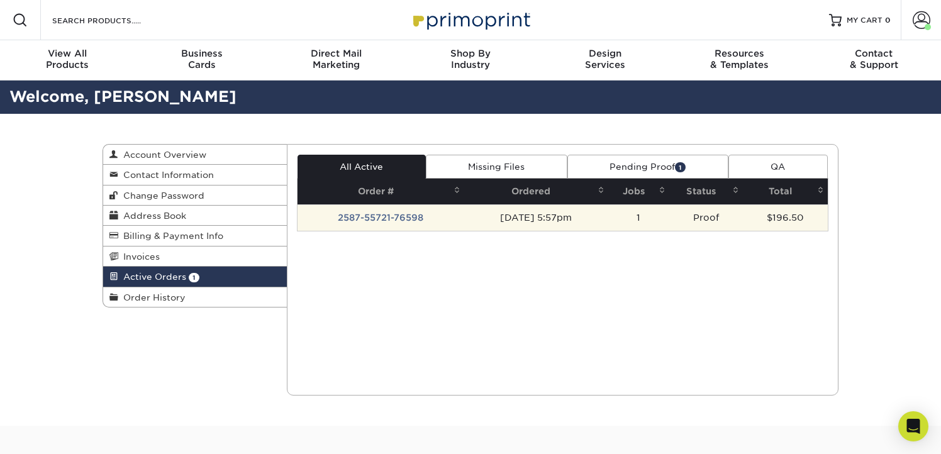
click at [669, 213] on td "1" at bounding box center [638, 217] width 61 height 26
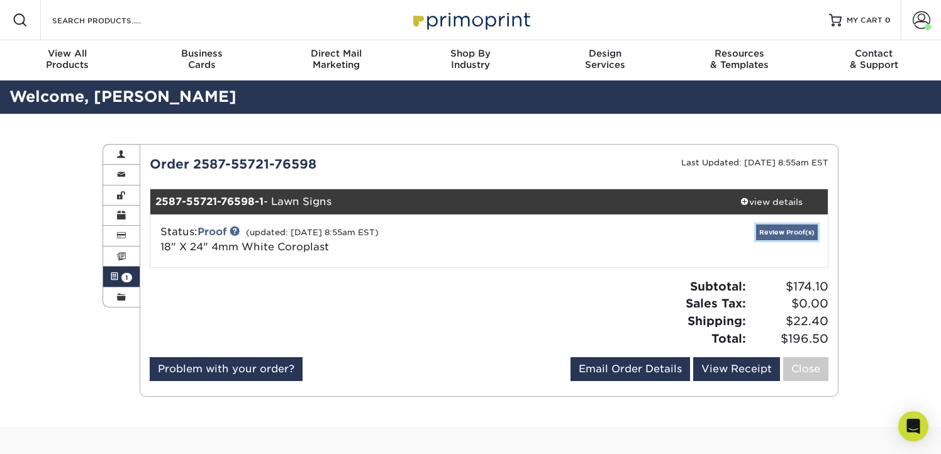
click at [779, 233] on link "Review Proof(s)" at bounding box center [787, 233] width 62 height 16
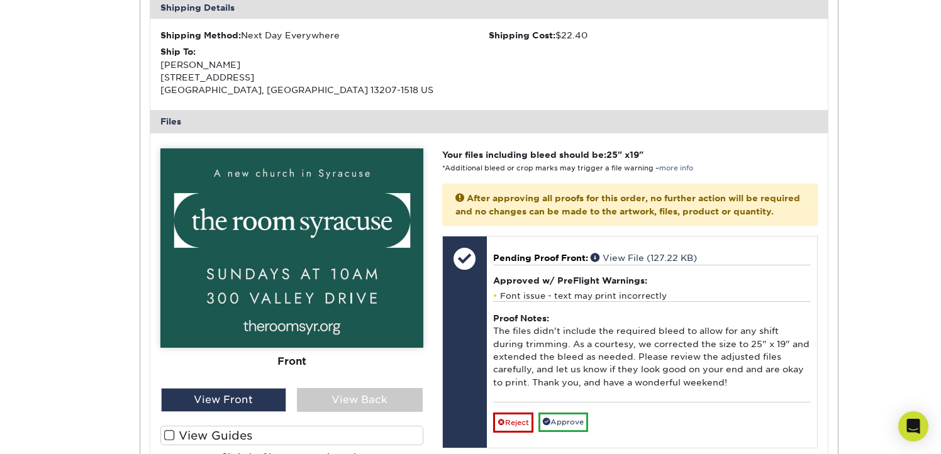
scroll to position [542, 0]
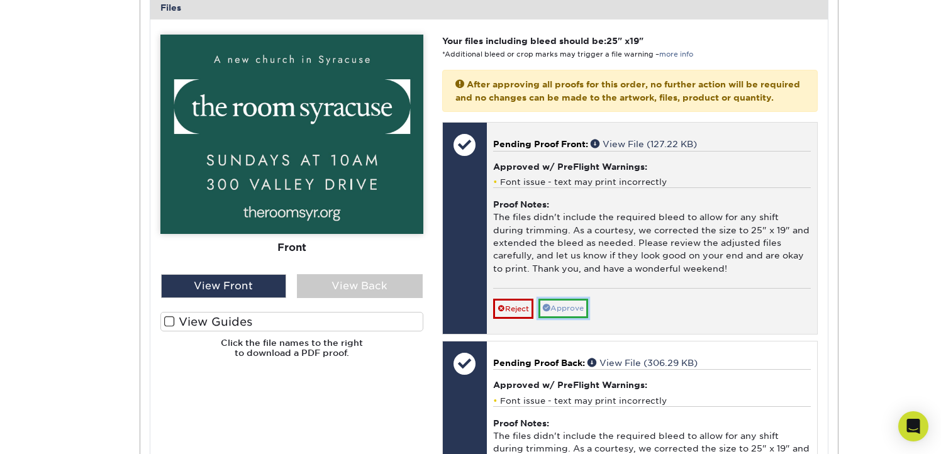
click at [564, 313] on link "Approve" at bounding box center [564, 309] width 50 height 20
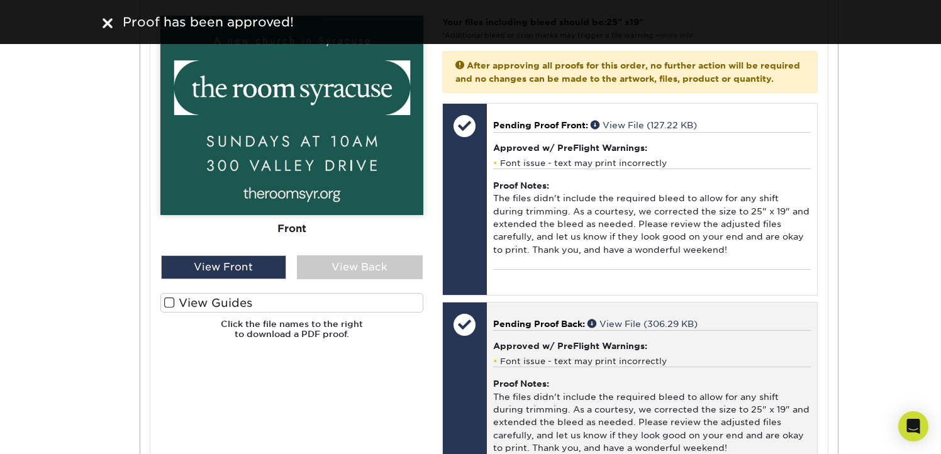
scroll to position [544, 0]
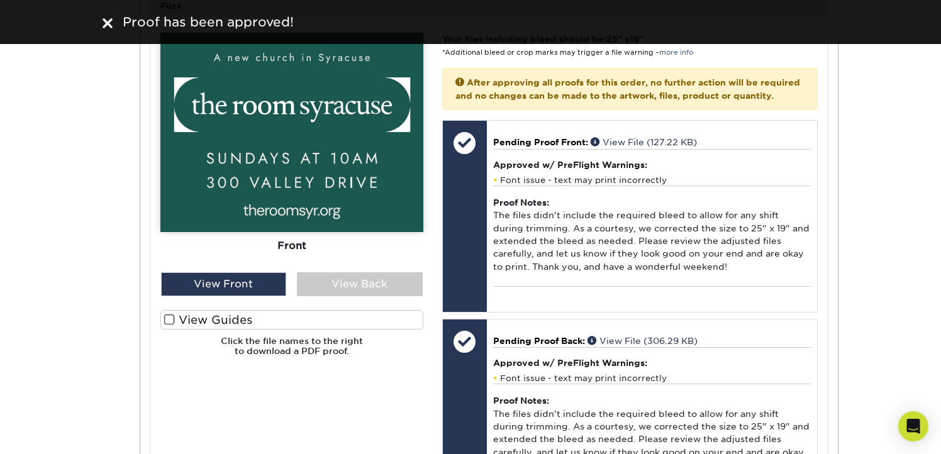
click at [191, 318] on label "View Guides" at bounding box center [291, 320] width 263 height 20
click at [0, 0] on input "View Guides" at bounding box center [0, 0] width 0 height 0
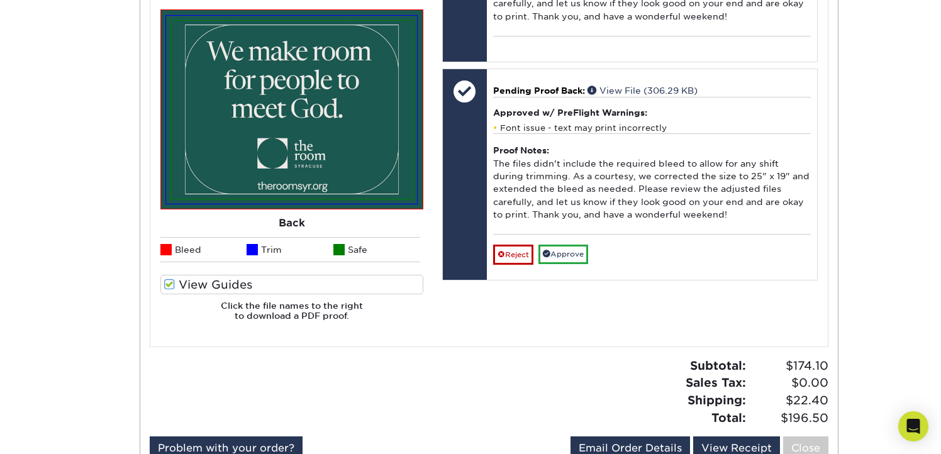
scroll to position [882, 0]
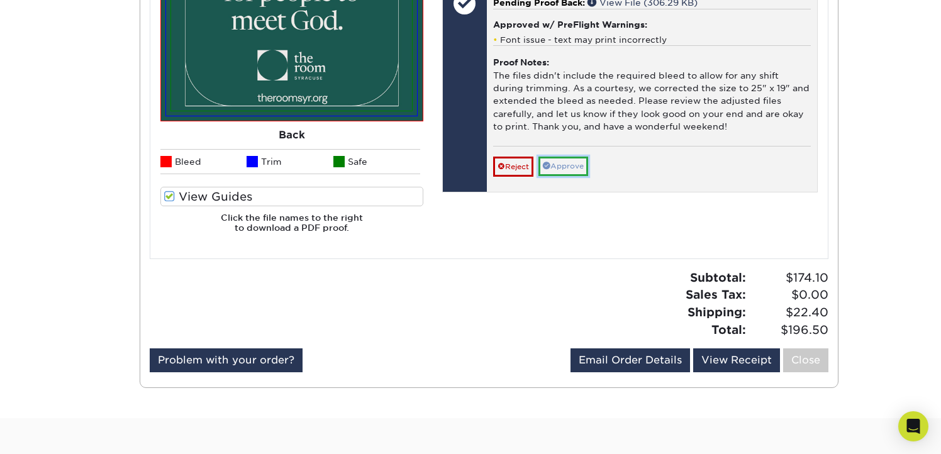
click at [559, 176] on link "Approve" at bounding box center [564, 167] width 50 height 20
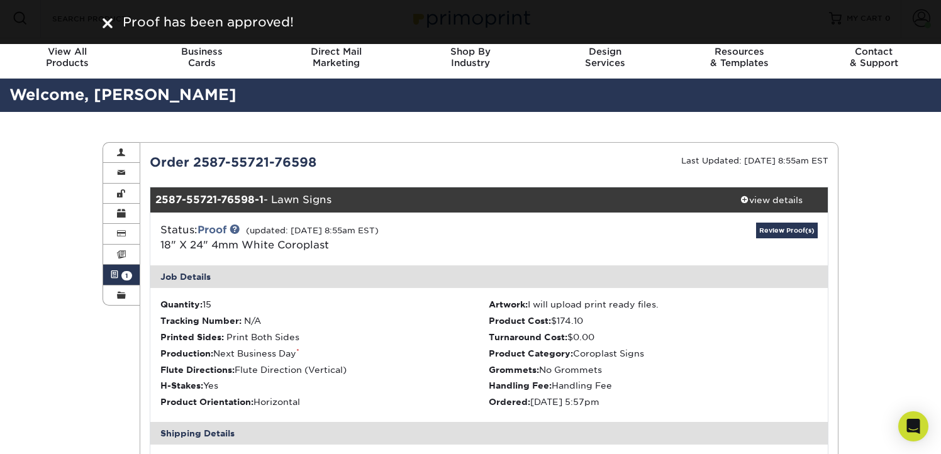
scroll to position [0, 0]
